Goal: Information Seeking & Learning: Learn about a topic

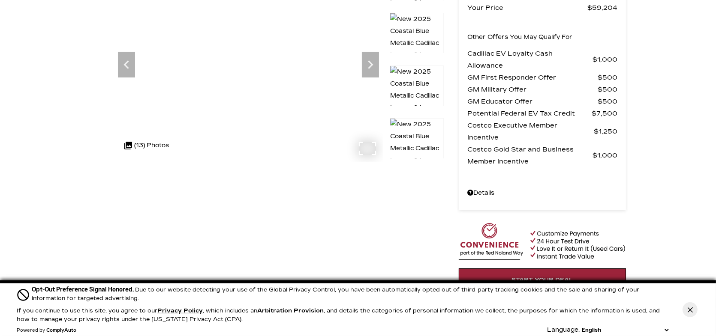
click at [369, 62] on icon "Next" at bounding box center [370, 64] width 5 height 9
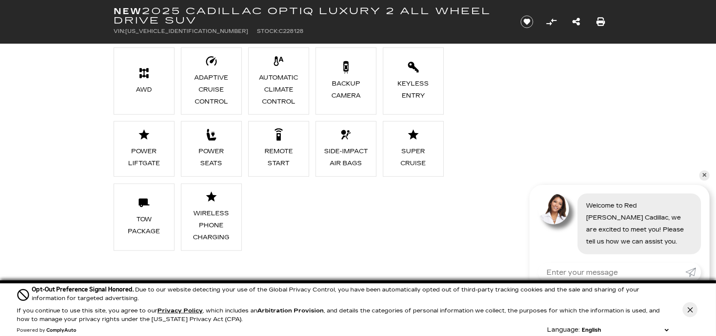
scroll to position [900, 0]
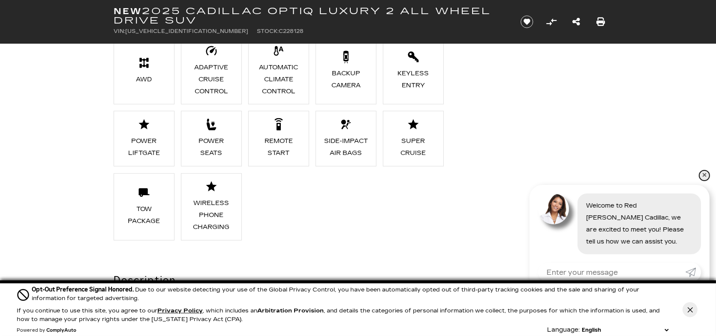
click at [704, 175] on link "✕" at bounding box center [704, 176] width 10 height 10
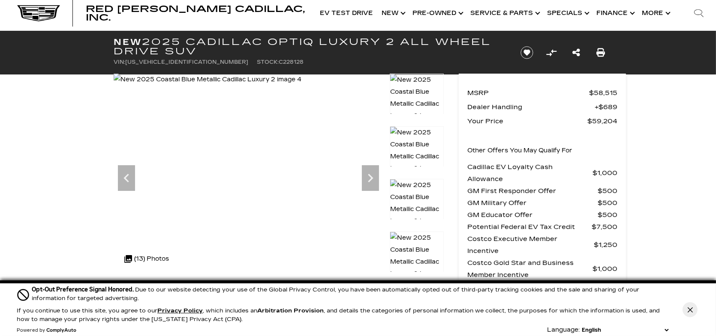
scroll to position [0, 0]
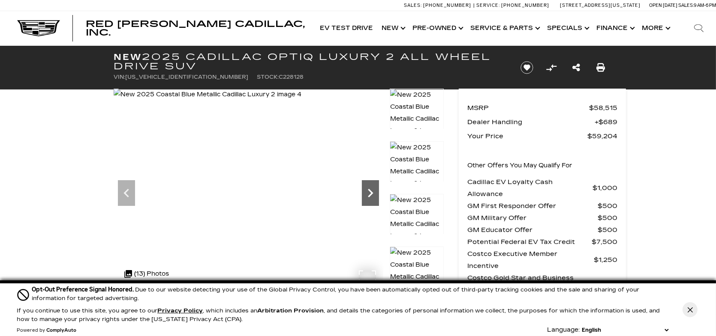
click at [373, 190] on icon "Next" at bounding box center [370, 193] width 17 height 17
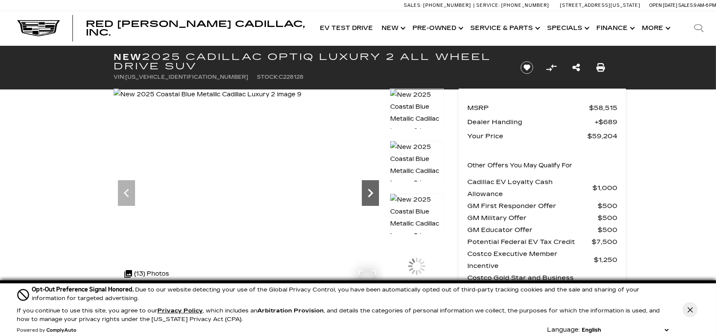
click at [374, 190] on icon "Next" at bounding box center [370, 193] width 17 height 17
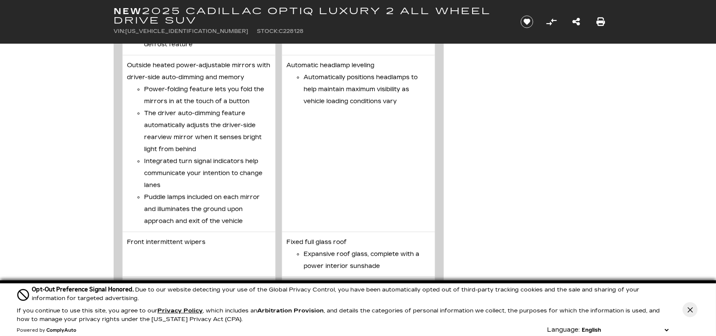
scroll to position [3129, 0]
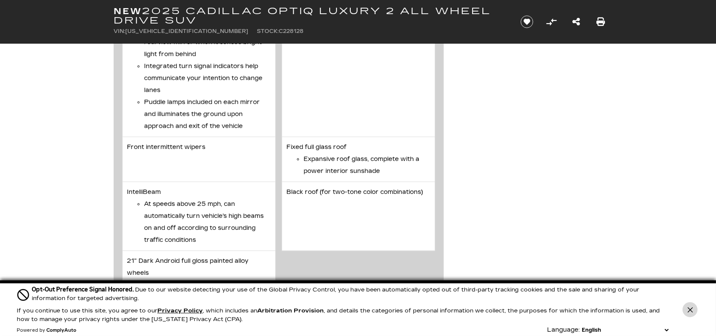
click at [695, 308] on button "Close Button" at bounding box center [689, 310] width 15 height 15
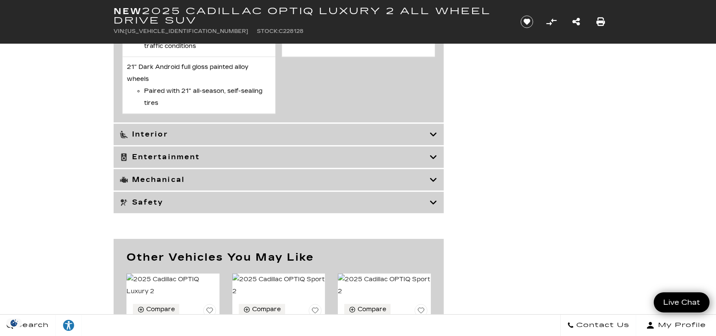
scroll to position [3343, 0]
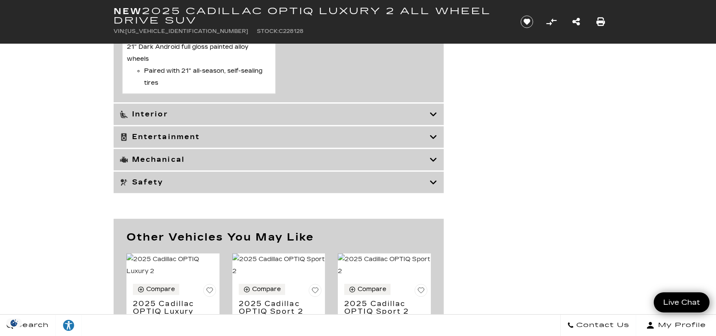
click at [431, 187] on icon at bounding box center [433, 182] width 8 height 9
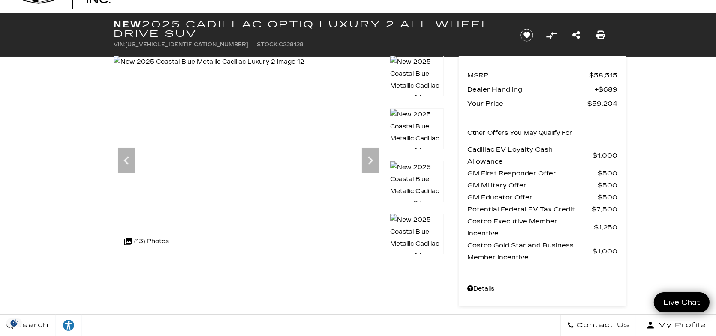
scroll to position [0, 0]
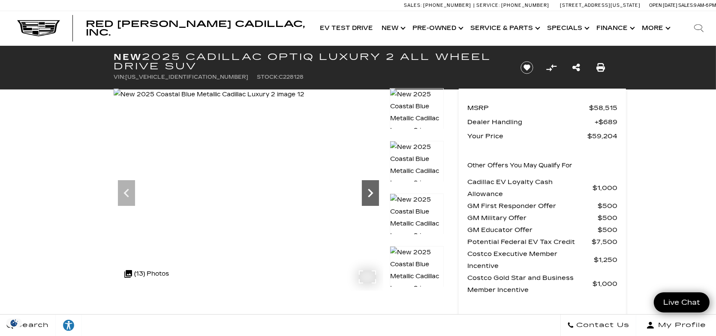
click at [376, 192] on icon "Next" at bounding box center [370, 193] width 17 height 17
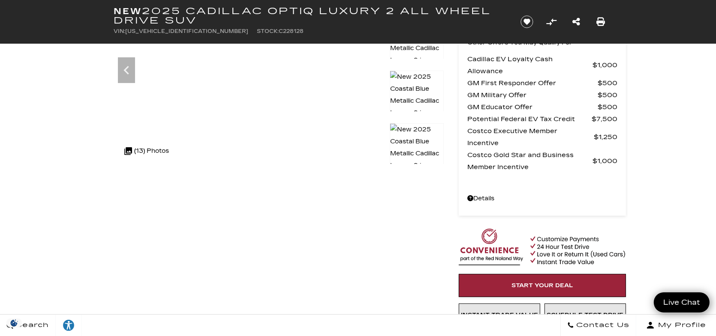
scroll to position [129, 0]
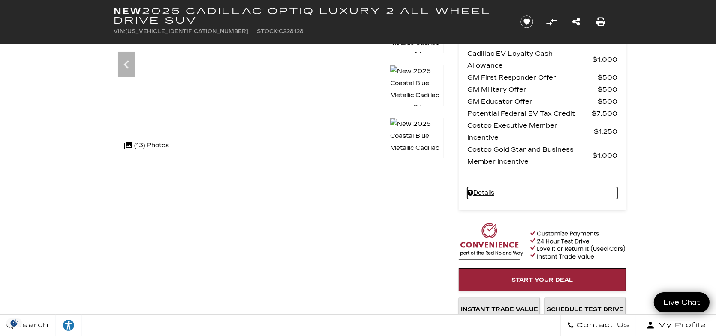
click at [494, 193] on link "Details New 2025 Cadillac OPTIQ Luxury 2 All Wheel Drive SUV" at bounding box center [542, 193] width 150 height 12
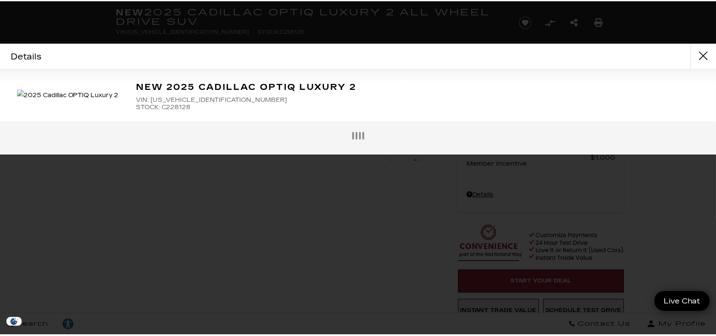
scroll to position [119, 0]
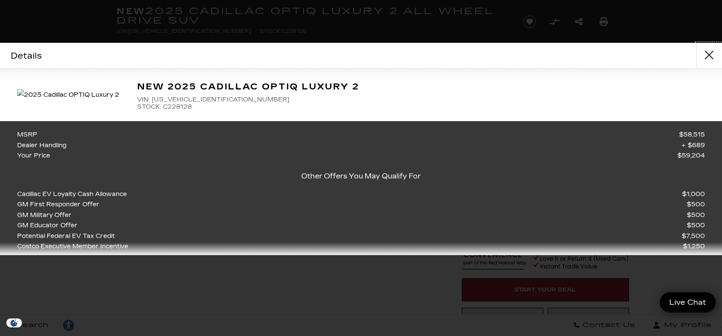
click at [708, 52] on button "close" at bounding box center [710, 56] width 26 height 26
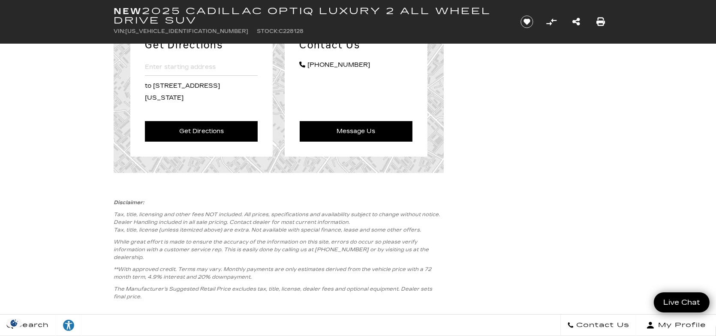
scroll to position [4276, 0]
